Goal: Check status: Check status

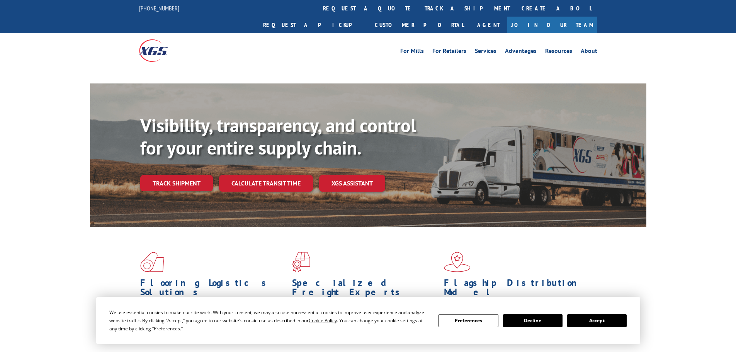
click at [607, 324] on button "Accept" at bounding box center [598, 320] width 60 height 13
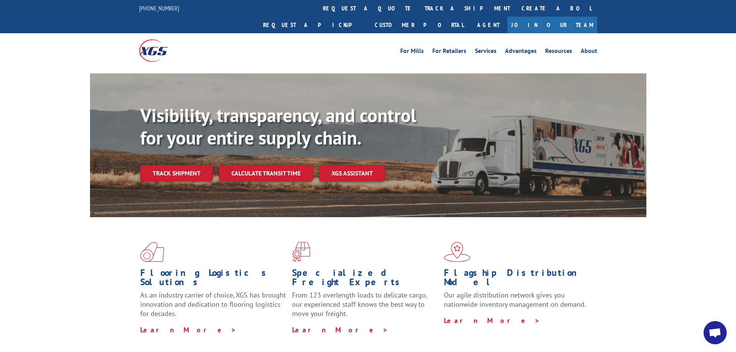
drag, startPoint x: 185, startPoint y: 154, endPoint x: 189, endPoint y: 155, distance: 3.9
click at [185, 165] on link "Track shipment" at bounding box center [176, 173] width 73 height 16
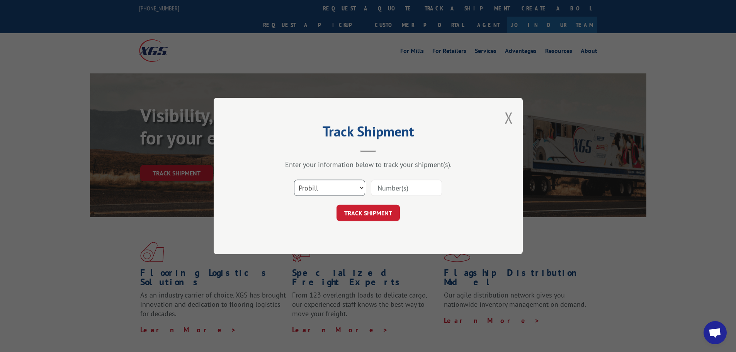
click at [332, 192] on select "Select category... Probill BOL PO" at bounding box center [329, 188] width 71 height 16
select select "bol"
click at [294, 180] on select "Select category... Probill BOL PO" at bounding box center [329, 188] width 71 height 16
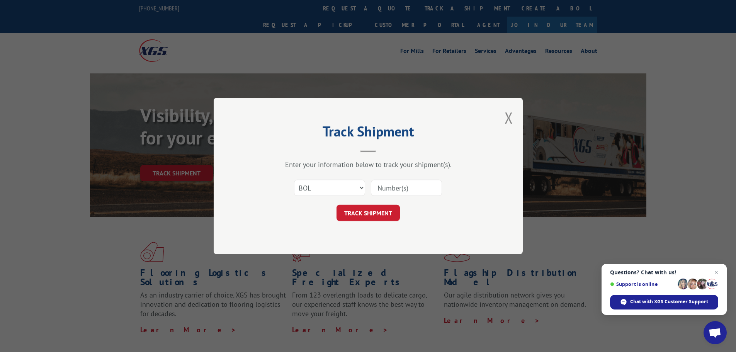
paste input "6082605"
type input "6082605"
click at [382, 216] on button "TRACK SHIPMENT" at bounding box center [368, 213] width 63 height 16
